Goal: Information Seeking & Learning: Learn about a topic

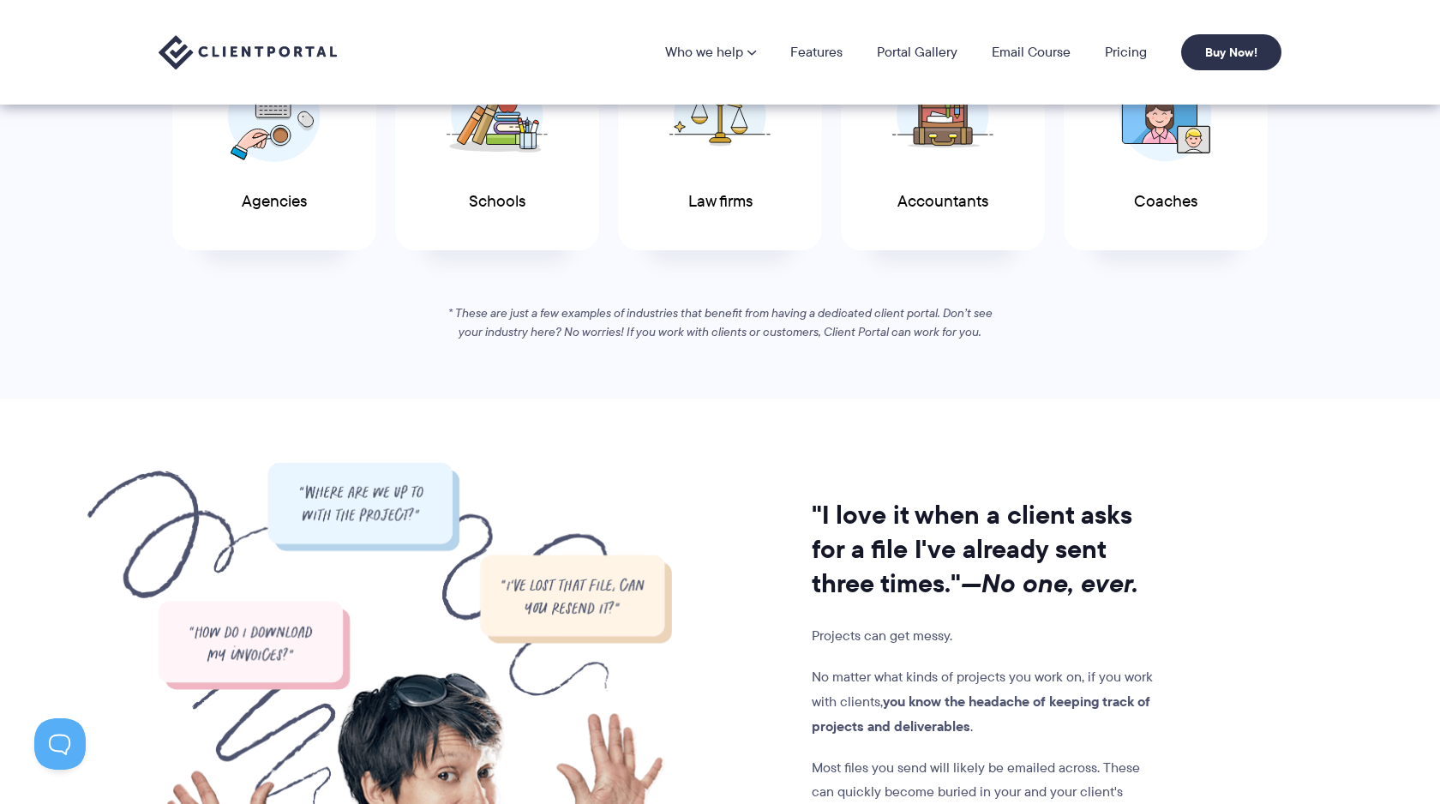
scroll to position [952, 0]
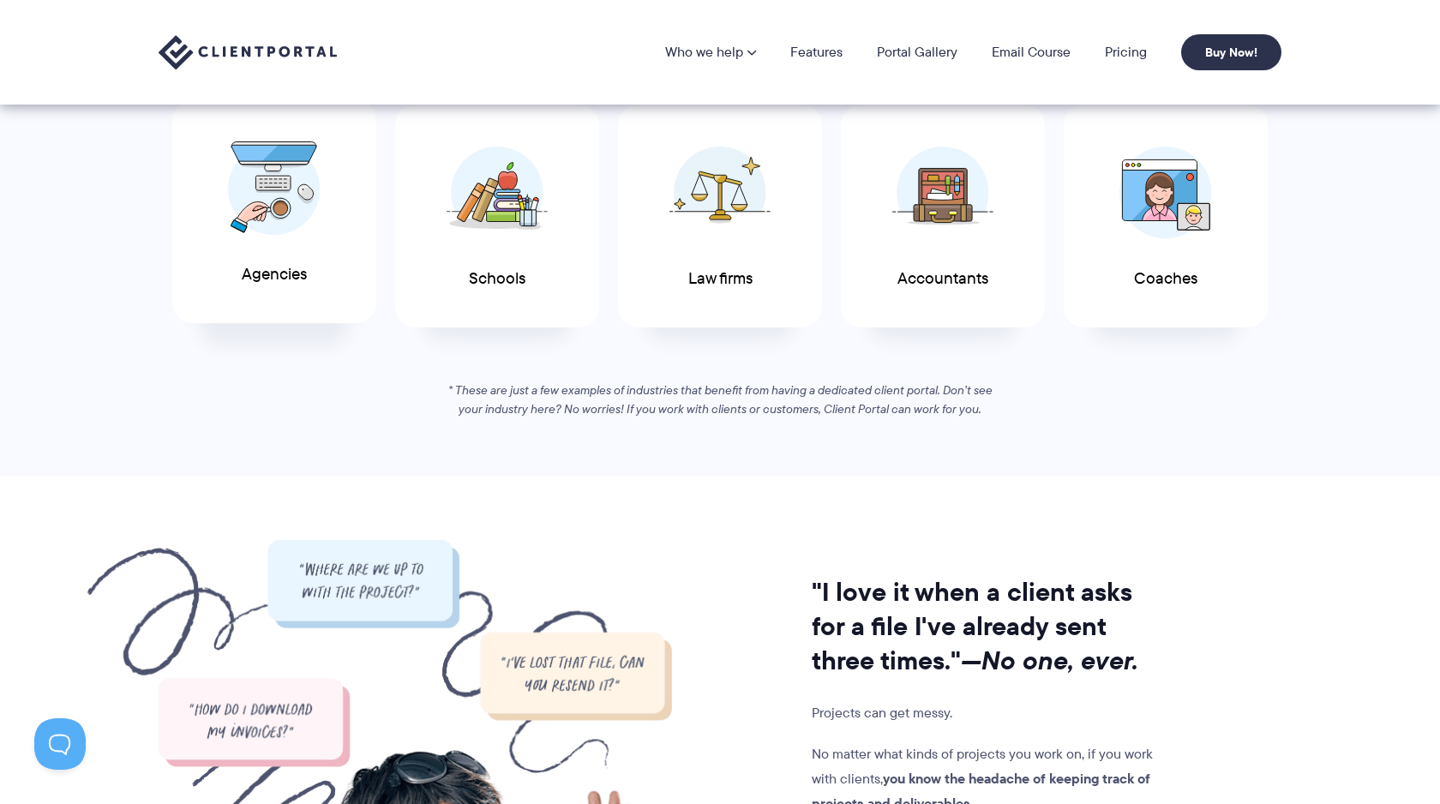
click at [300, 204] on img at bounding box center [274, 188] width 93 height 94
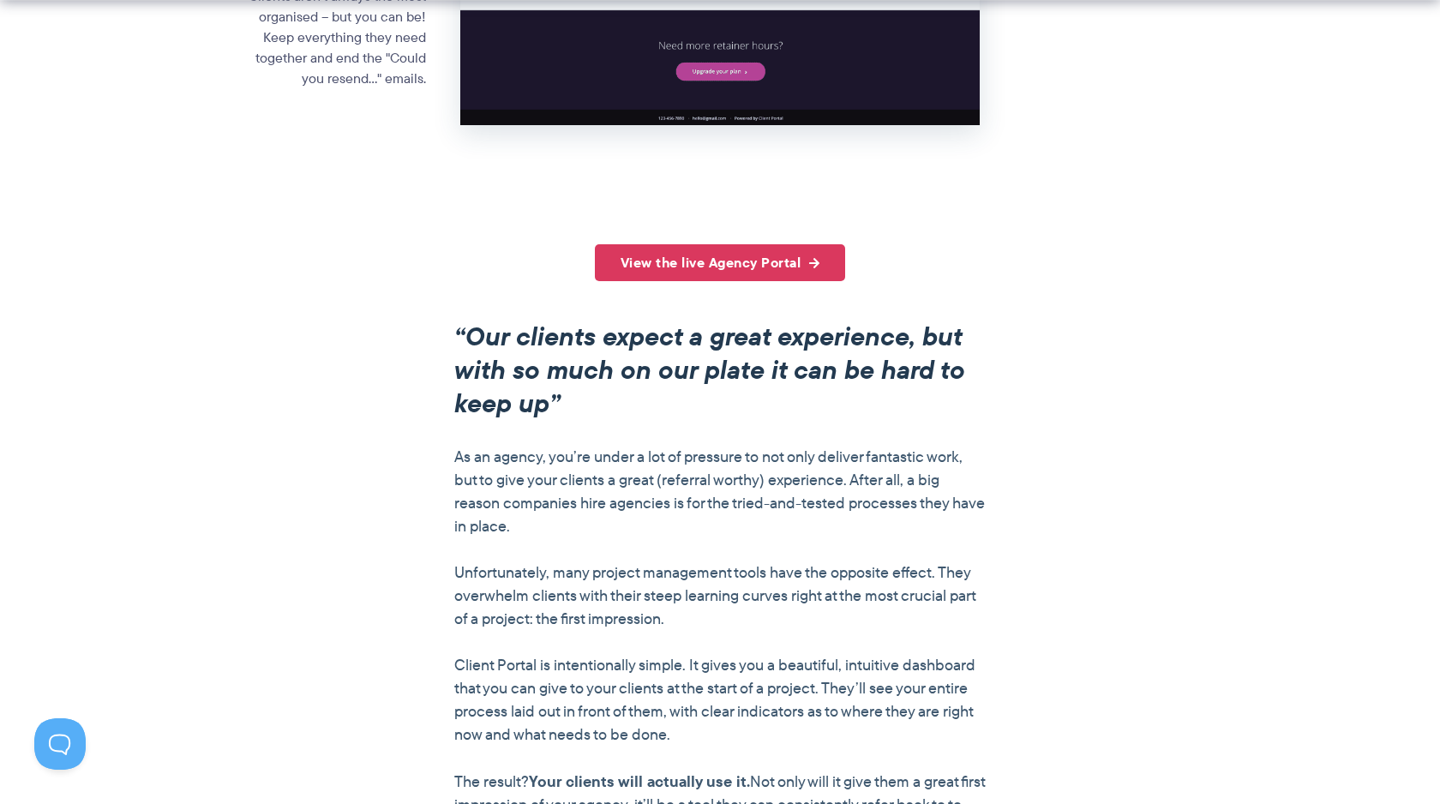
scroll to position [1908, 0]
